Goal: Find specific page/section: Find specific page/section

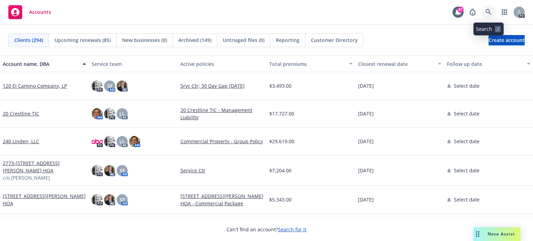
click at [487, 11] on icon at bounding box center [488, 12] width 6 height 6
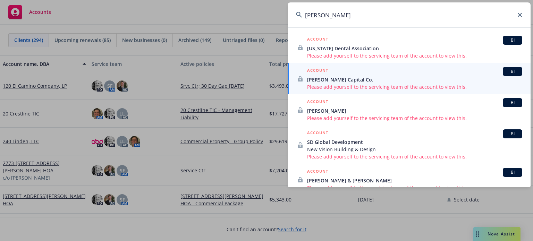
type input "[PERSON_NAME]"
click at [519, 15] on icon at bounding box center [520, 15] width 4 height 4
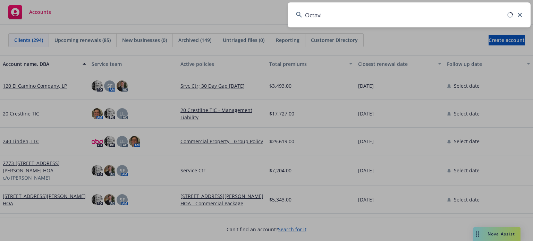
type input "Octavia"
